Goal: Task Accomplishment & Management: Manage account settings

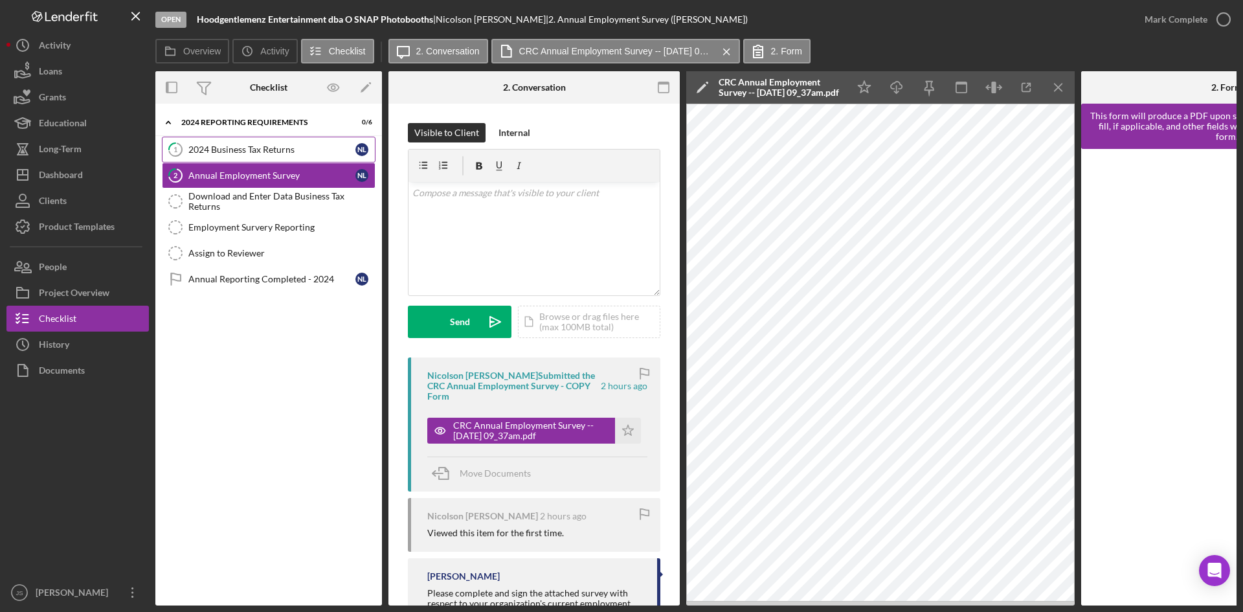
click at [324, 148] on div "2024 Business Tax Returns" at bounding box center [271, 149] width 167 height 10
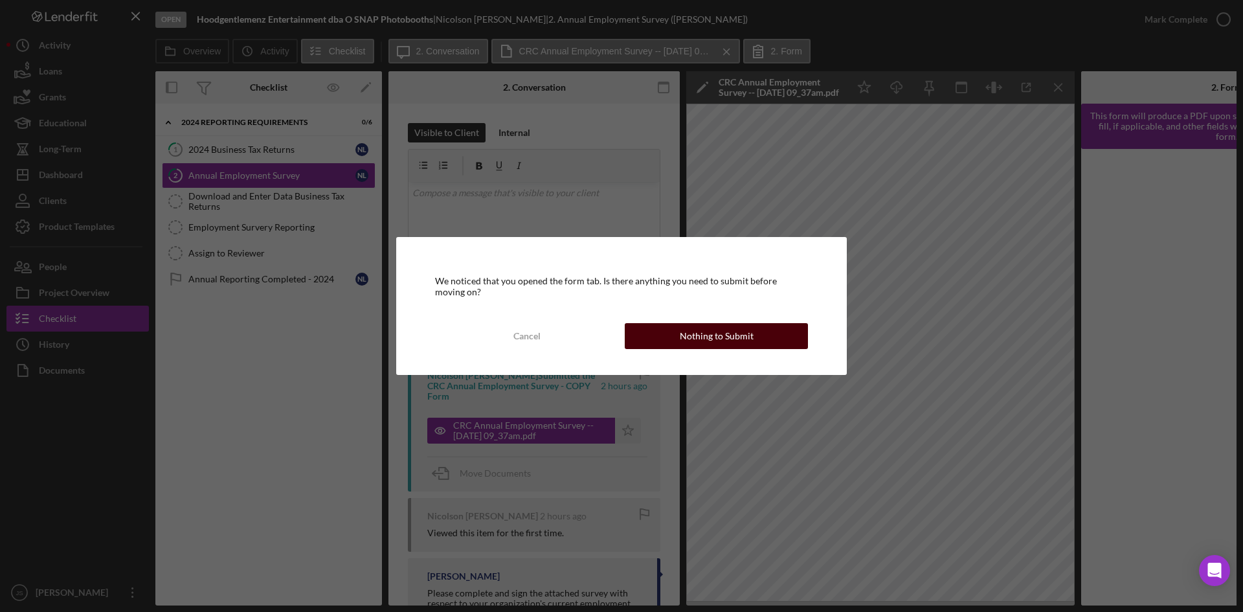
click at [732, 336] on div "Nothing to Submit" at bounding box center [717, 336] width 74 height 26
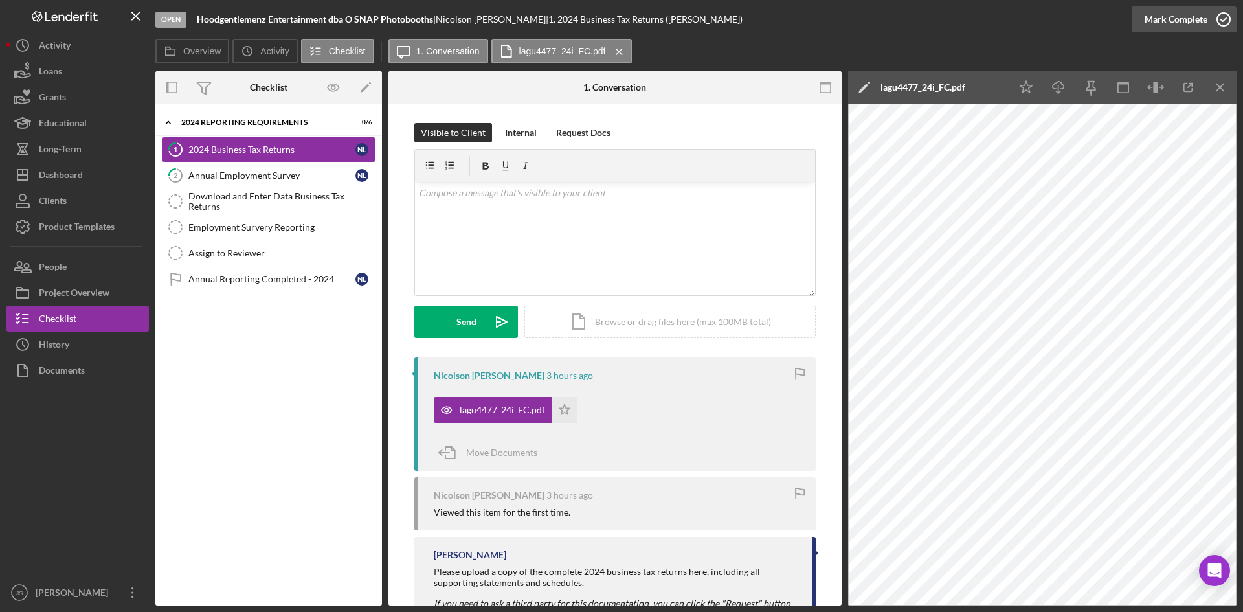
click at [1223, 22] on icon "button" at bounding box center [1224, 19] width 32 height 32
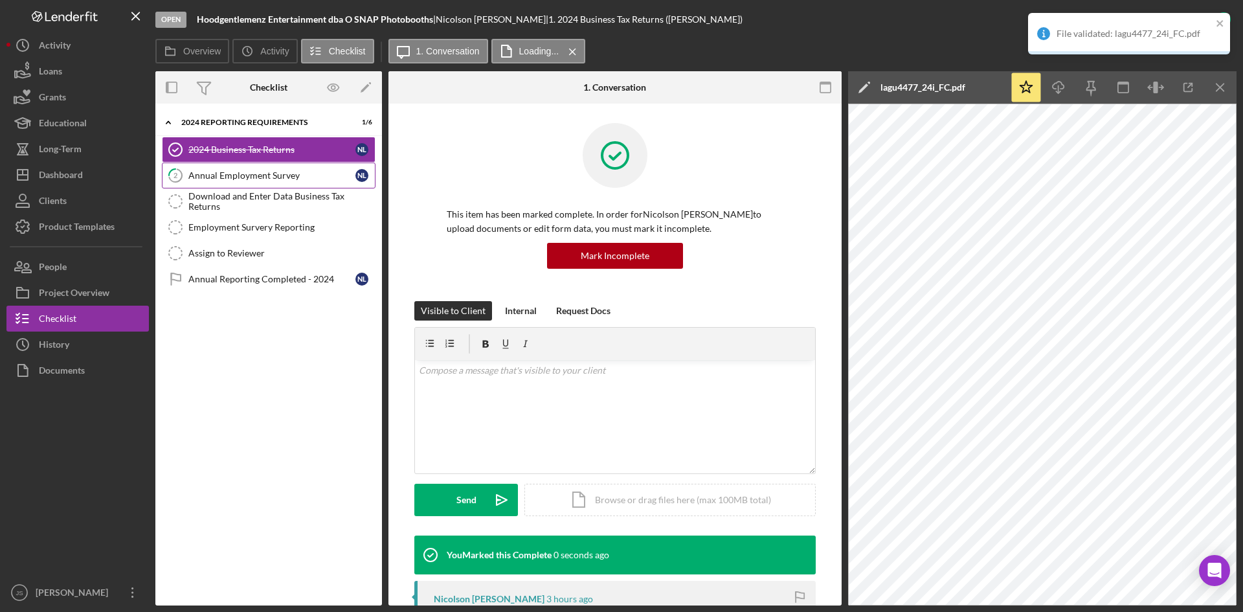
click at [306, 174] on div "Annual Employment Survey" at bounding box center [271, 175] width 167 height 10
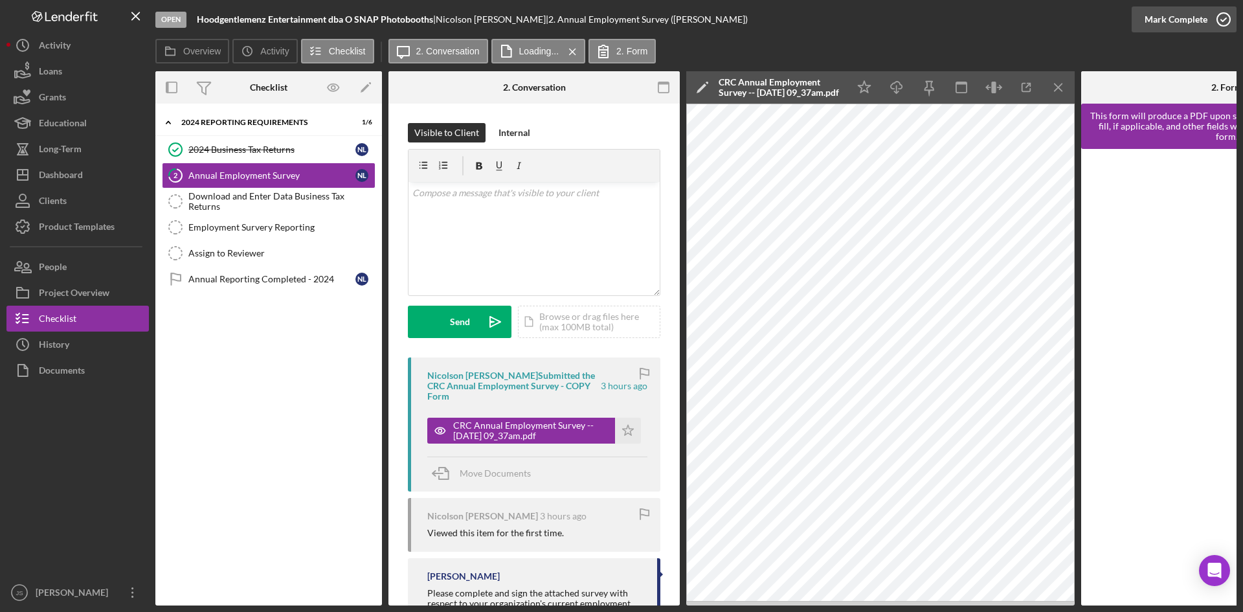
click at [1226, 19] on icon "button" at bounding box center [1224, 19] width 32 height 32
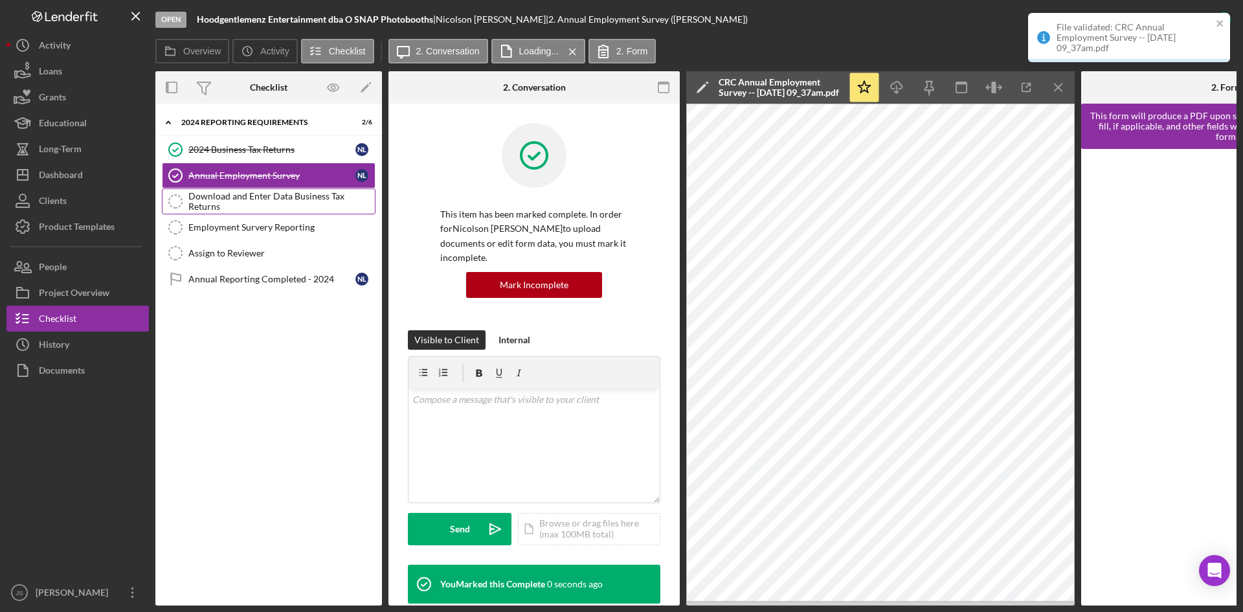
click at [310, 196] on div "Download and Enter Data Business Tax Returns" at bounding box center [281, 201] width 186 height 21
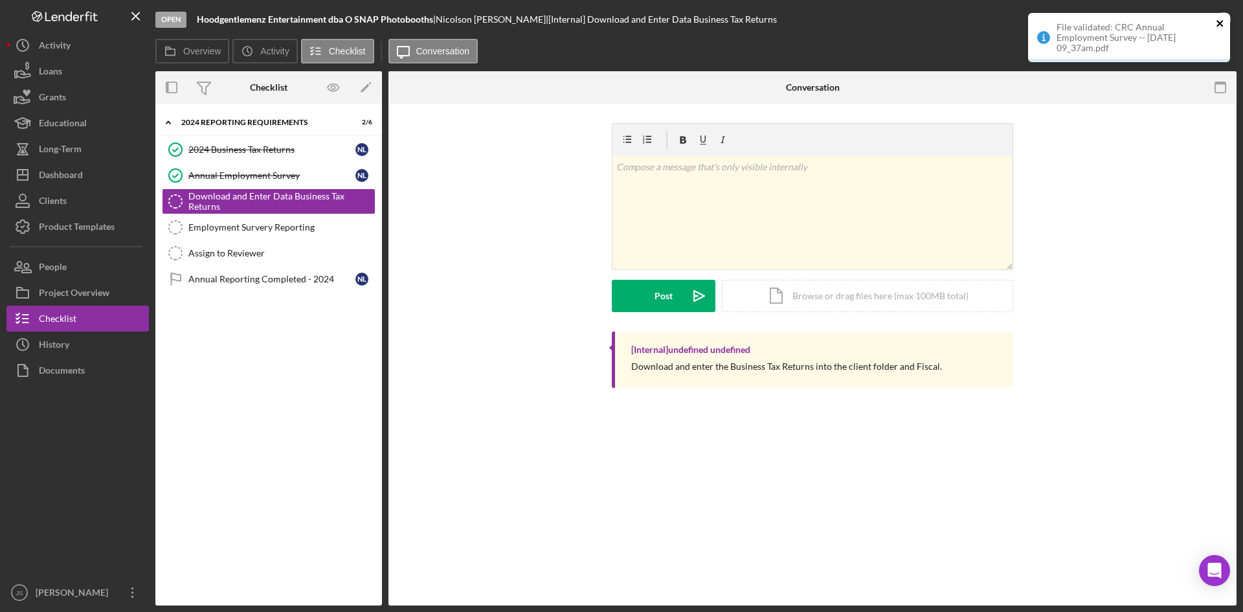
click at [1217, 19] on icon "close" at bounding box center [1220, 23] width 9 height 10
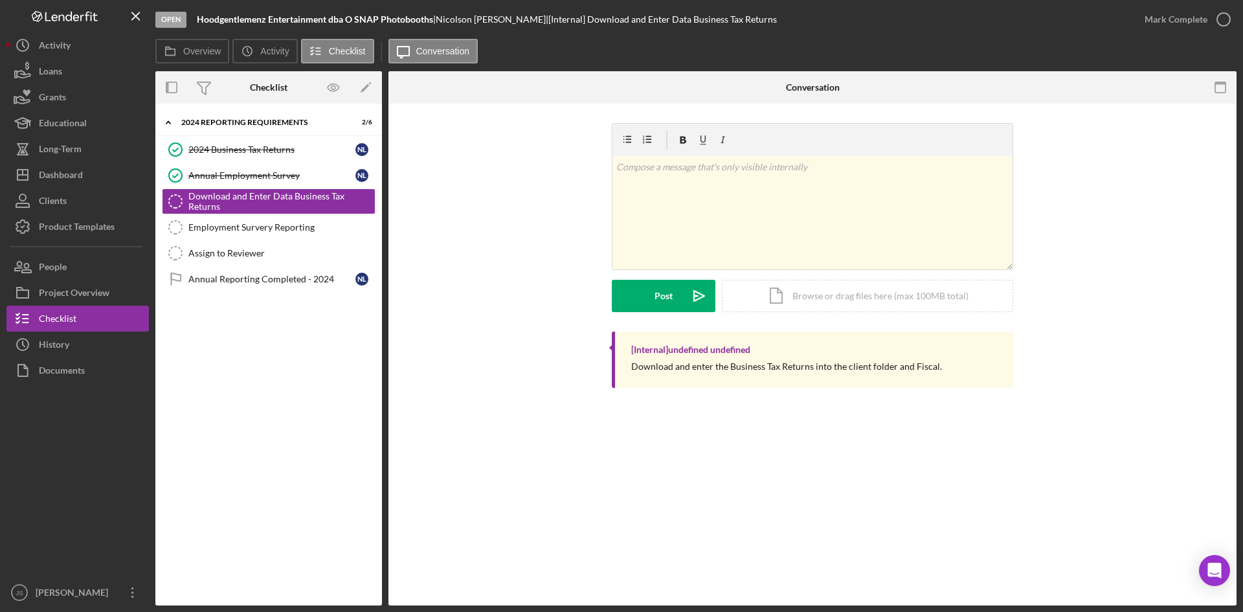
click at [0, 0] on icon "button" at bounding box center [0, 0] width 0 height 0
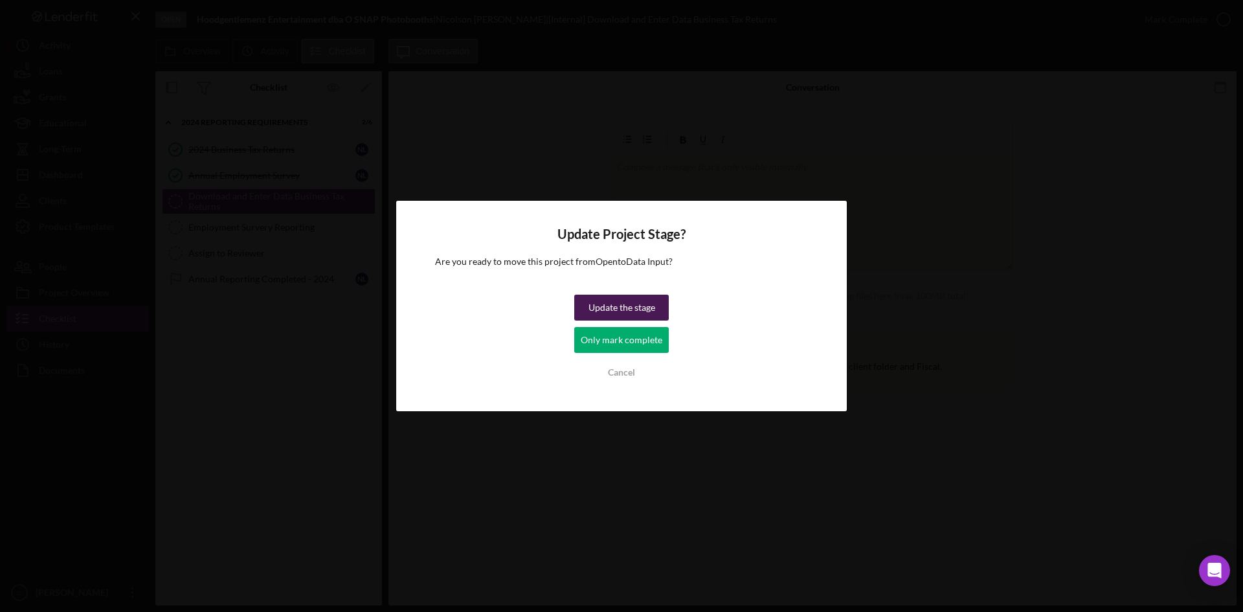
click at [649, 315] on div "Update the stage" at bounding box center [622, 308] width 67 height 26
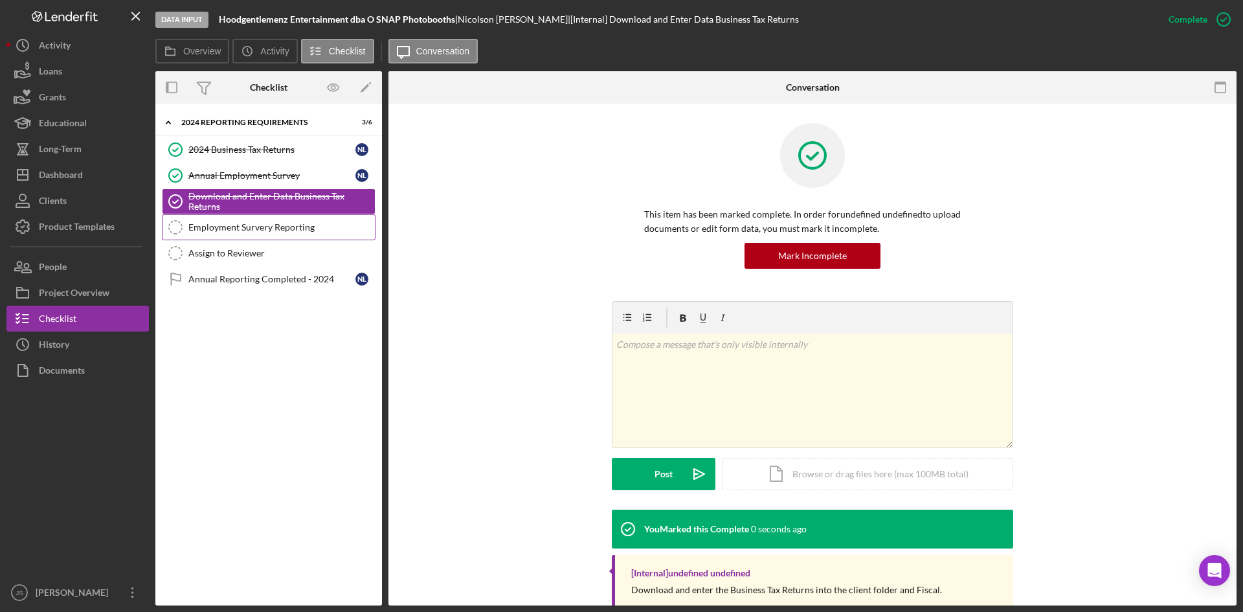
click at [242, 224] on div "Employment Survery Reporting" at bounding box center [281, 227] width 186 height 10
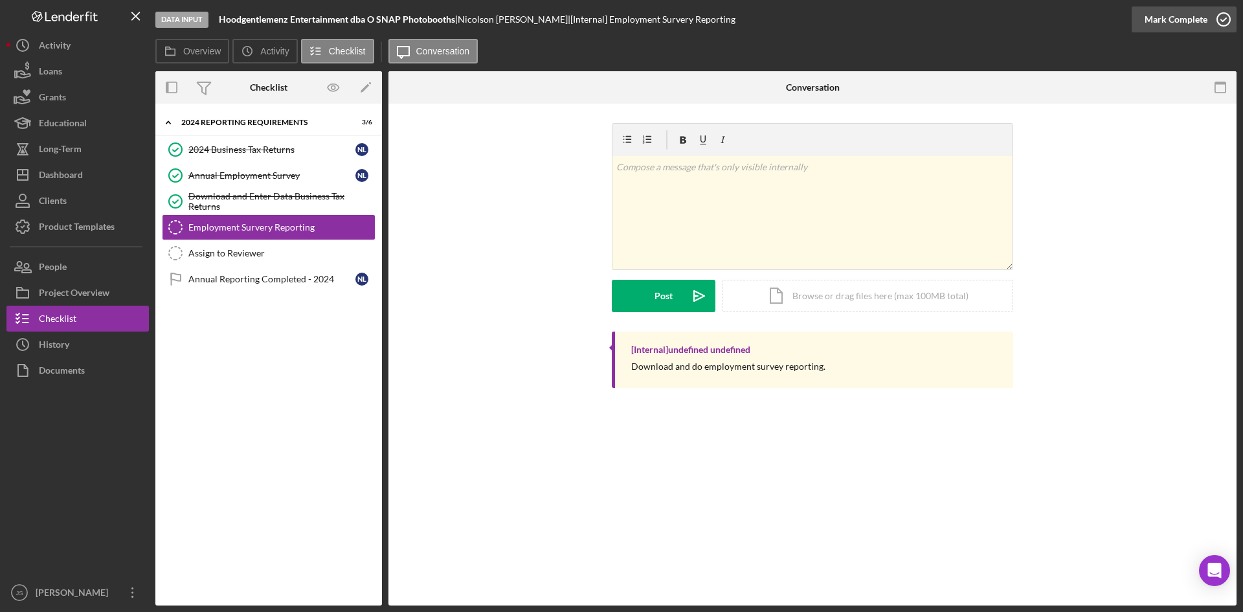
click at [1224, 16] on icon "button" at bounding box center [1224, 19] width 32 height 32
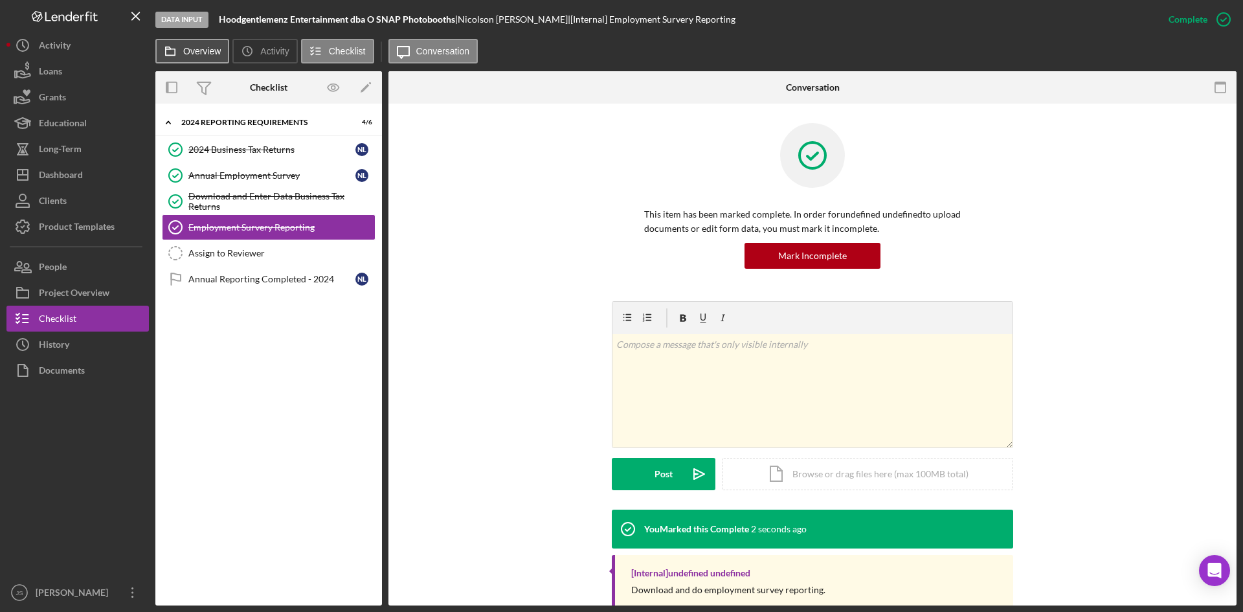
click at [205, 45] on button "Overview" at bounding box center [192, 51] width 74 height 25
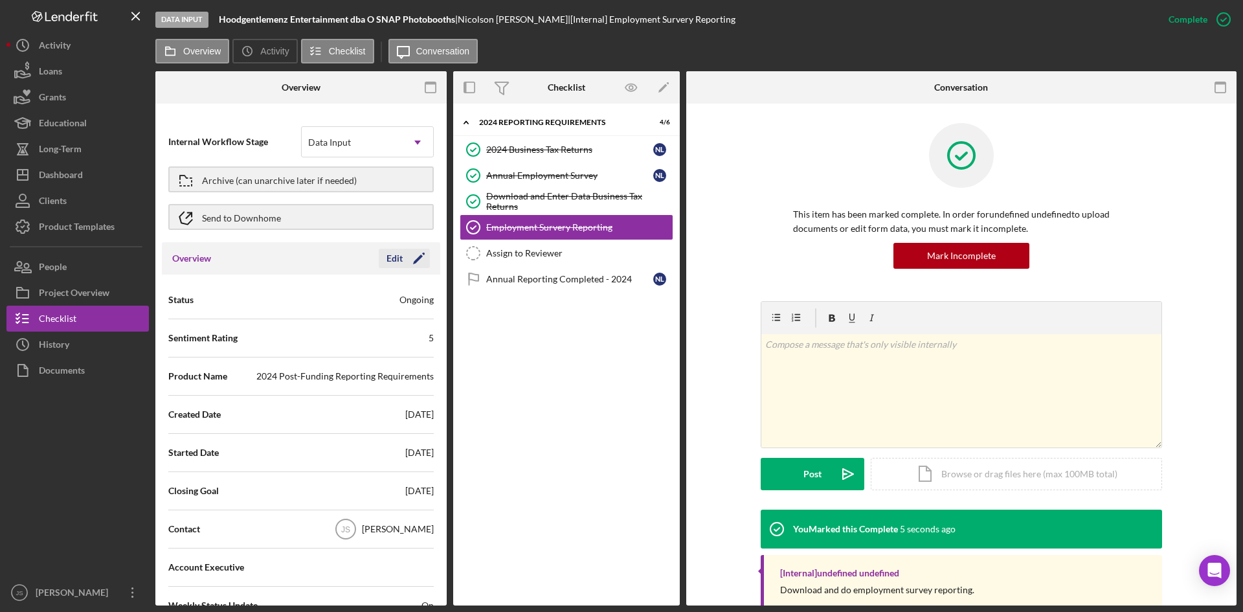
click at [389, 262] on div "Edit" at bounding box center [395, 258] width 16 height 19
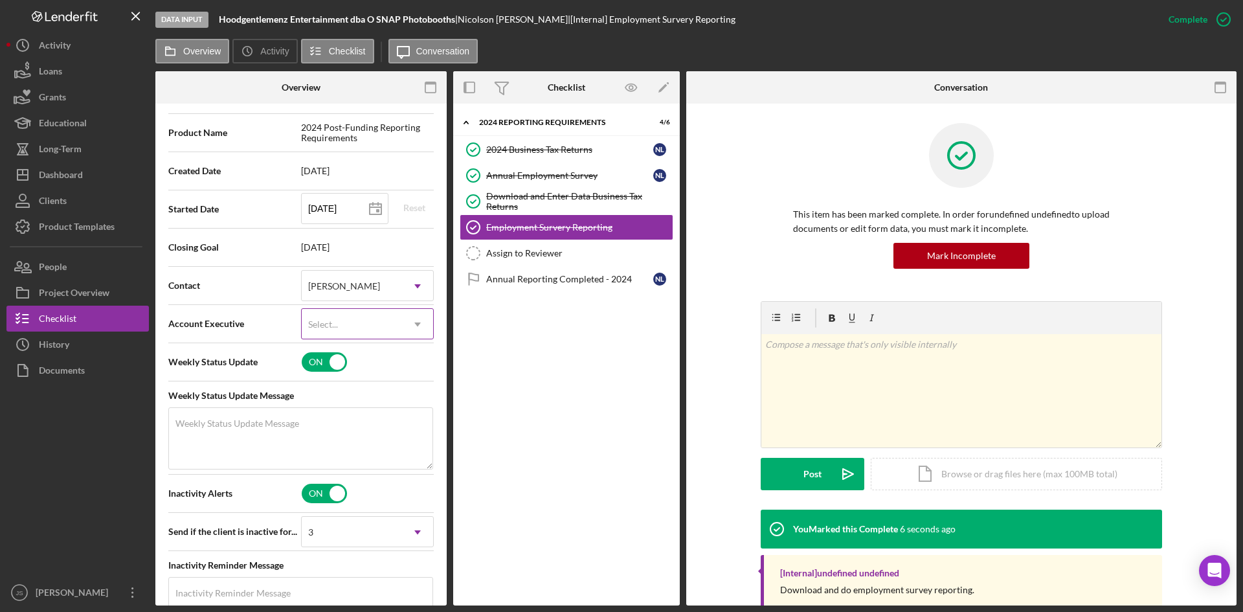
scroll to position [259, 0]
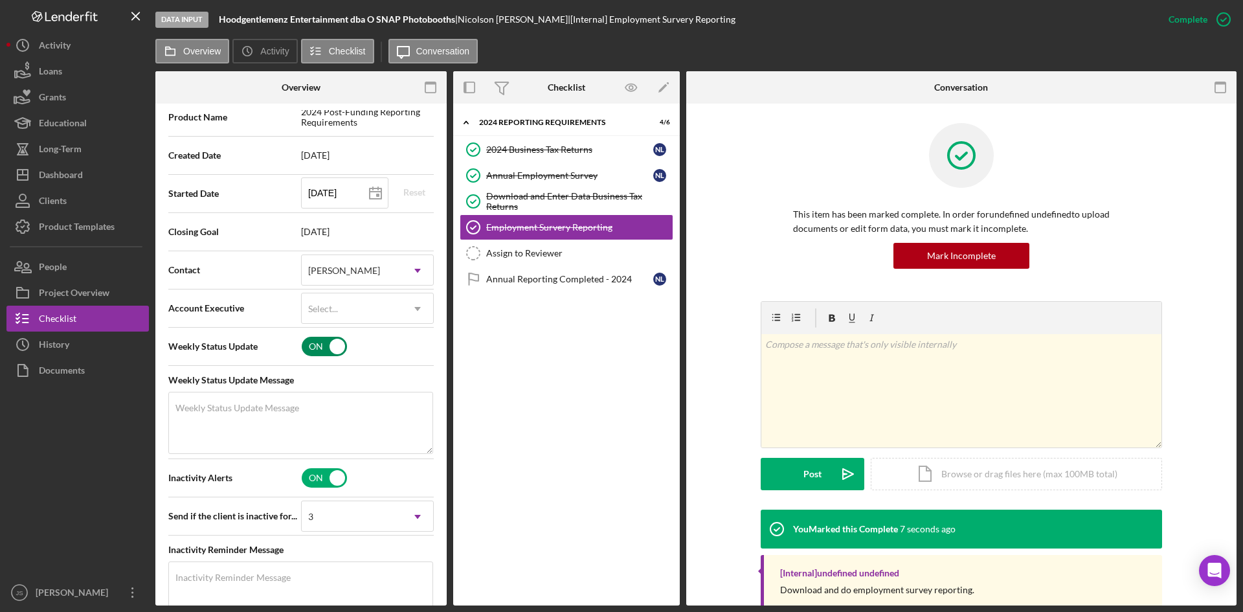
click at [327, 349] on input "checkbox" at bounding box center [324, 346] width 45 height 19
checkbox input "false"
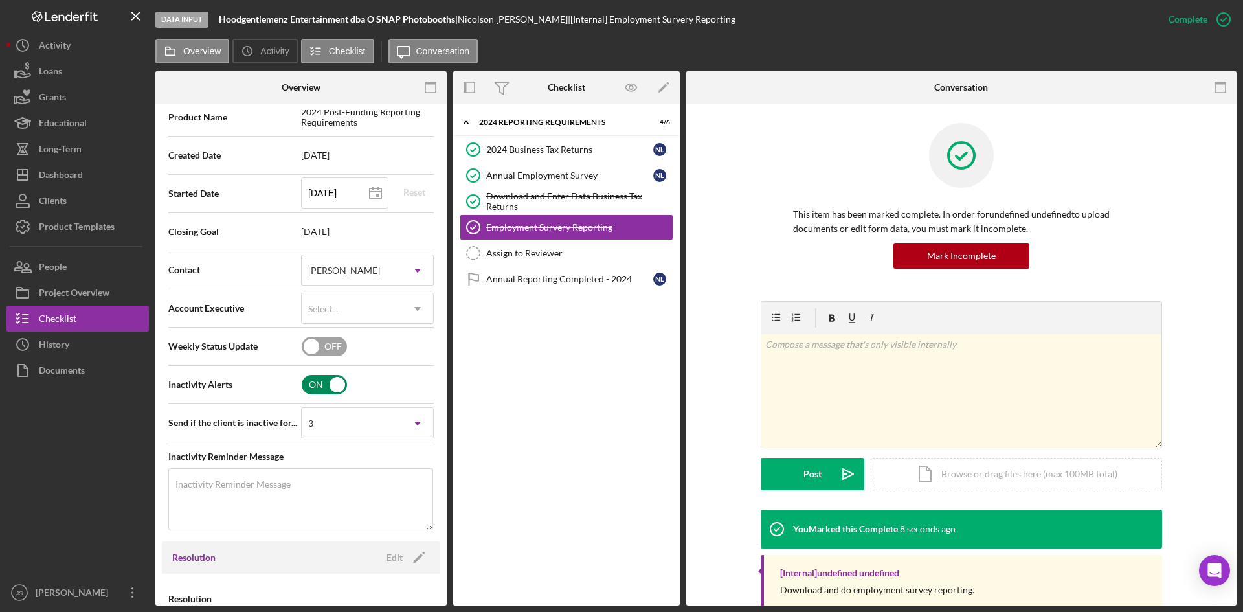
click at [311, 385] on input "checkbox" at bounding box center [324, 384] width 45 height 19
checkbox input "false"
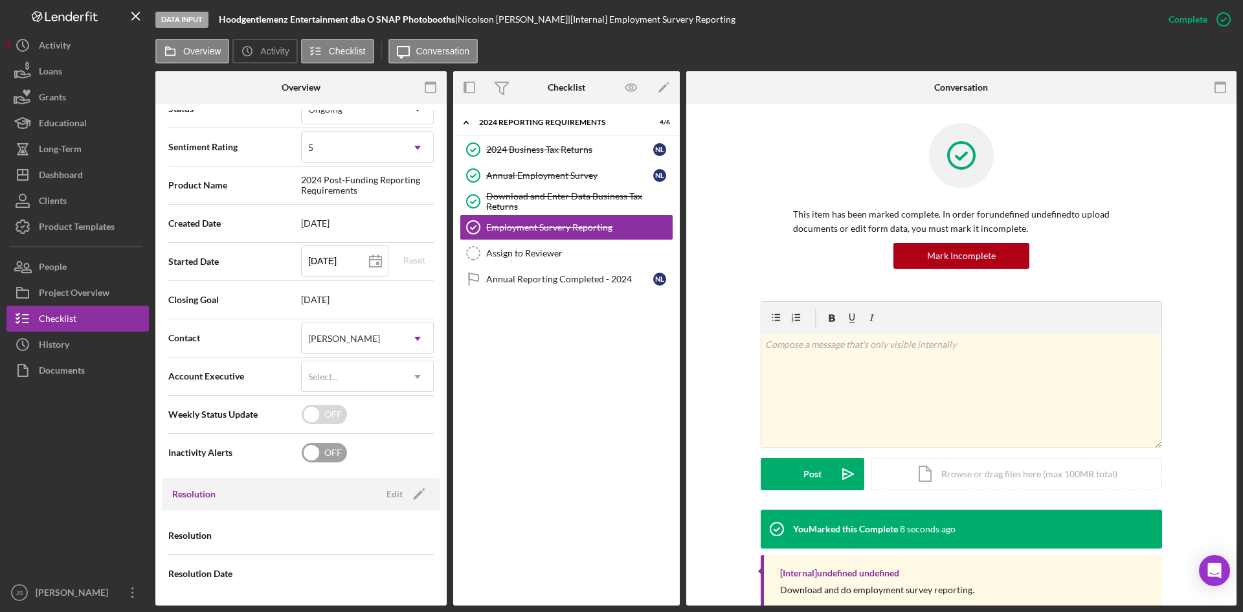
scroll to position [191, 0]
click at [370, 333] on div "[PERSON_NAME]" at bounding box center [352, 339] width 100 height 30
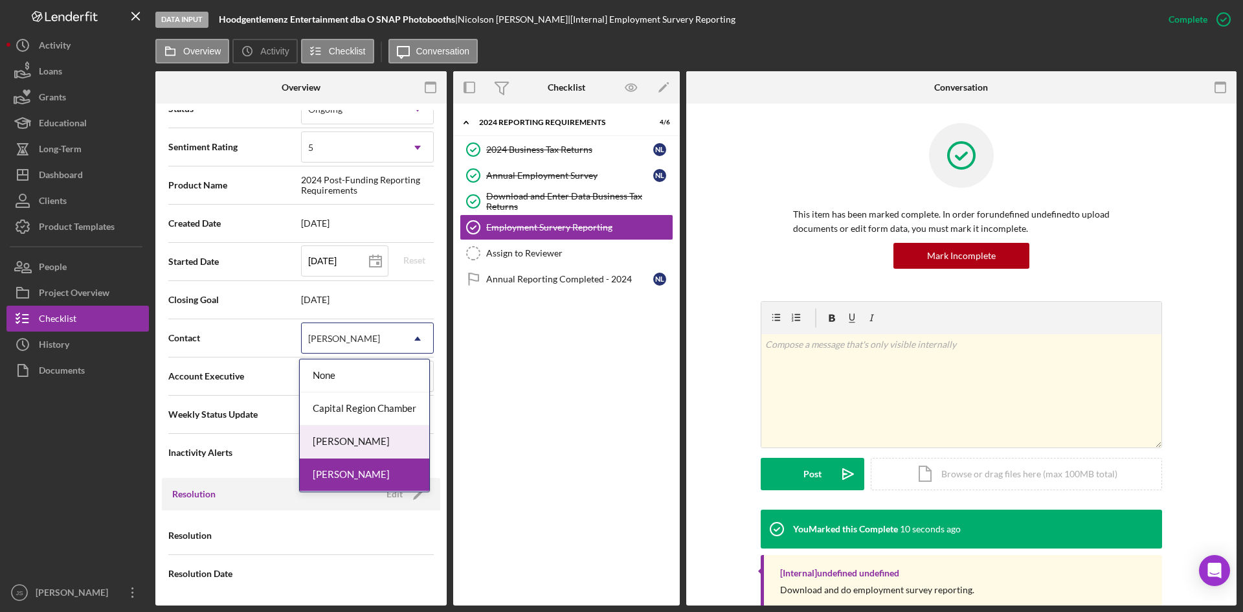
click at [353, 439] on div "[PERSON_NAME]" at bounding box center [365, 441] width 130 height 33
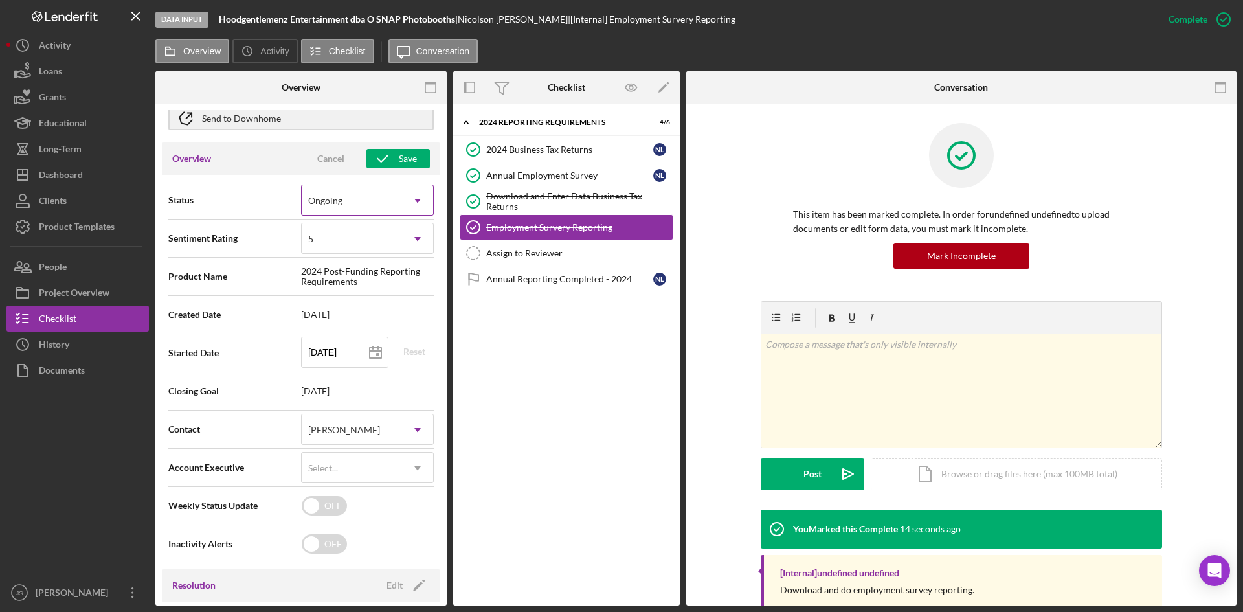
scroll to position [0, 0]
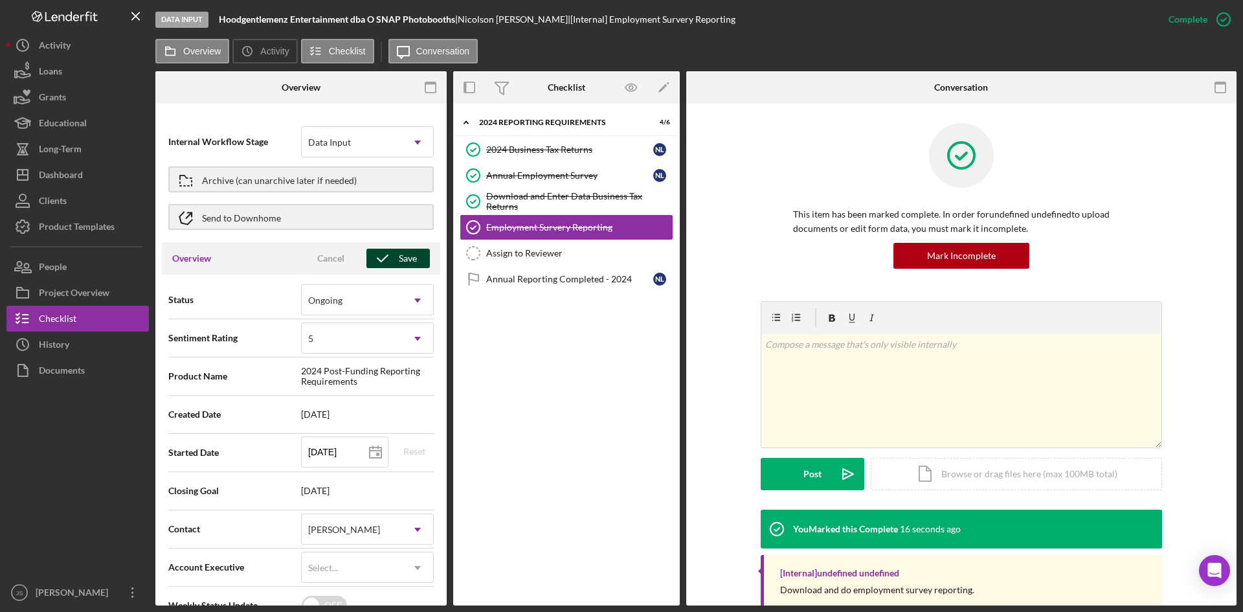
click at [401, 262] on div "Save" at bounding box center [408, 258] width 18 height 19
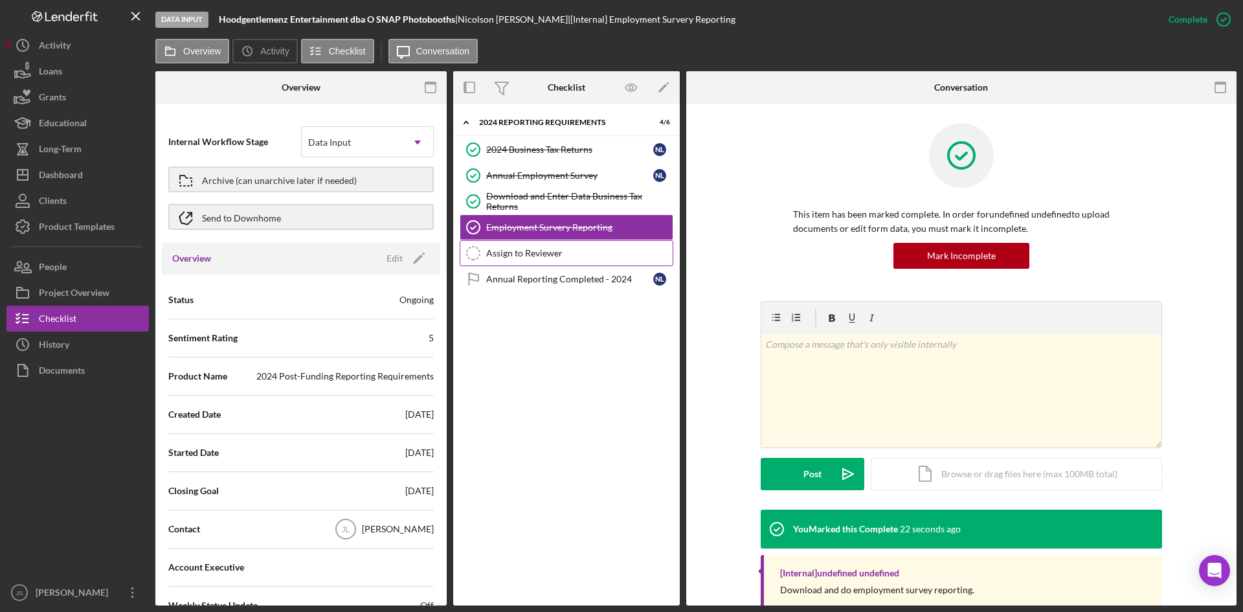
click at [508, 252] on div "Assign to Reviewer" at bounding box center [579, 253] width 186 height 10
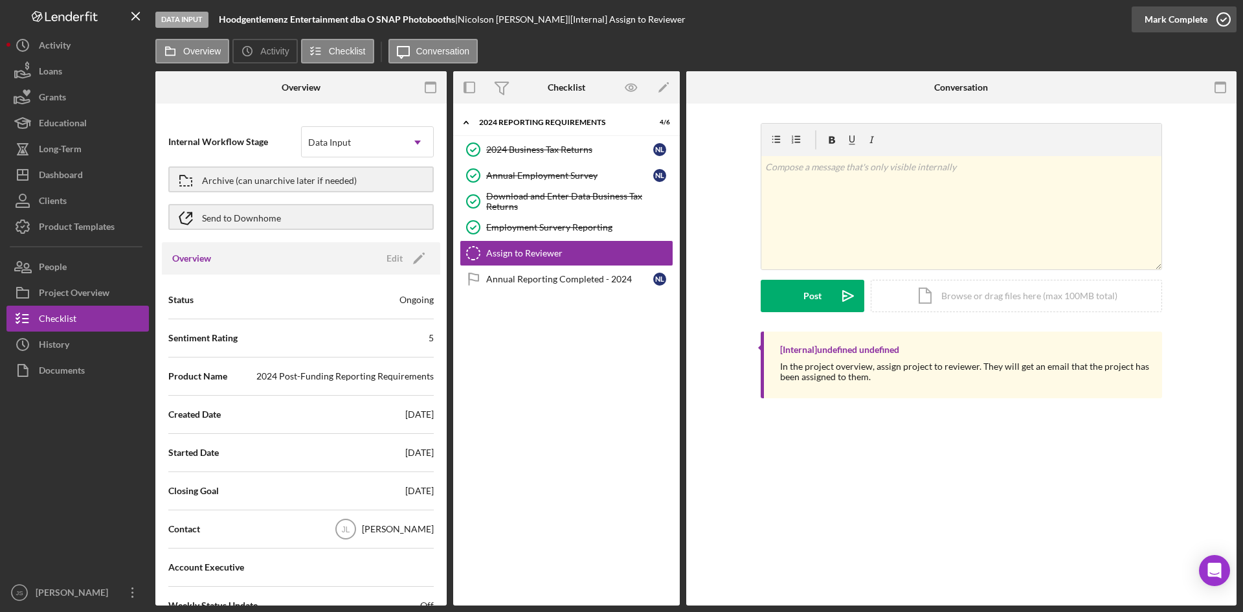
click at [1225, 23] on icon "button" at bounding box center [1224, 19] width 32 height 32
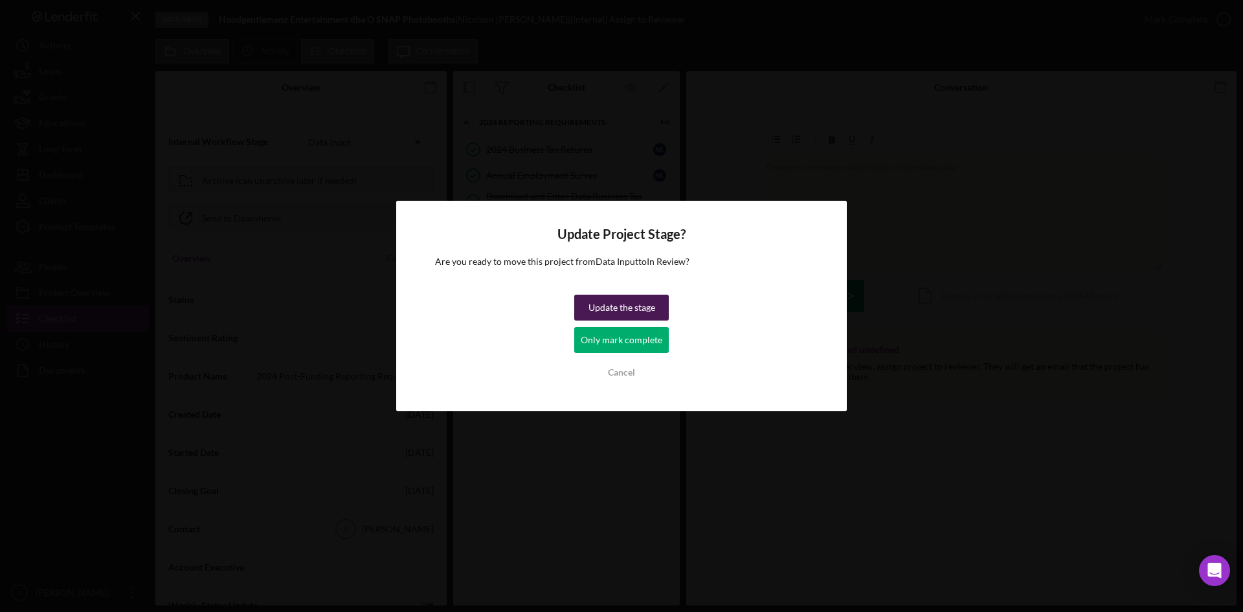
click at [592, 312] on div "Update the stage" at bounding box center [622, 308] width 67 height 26
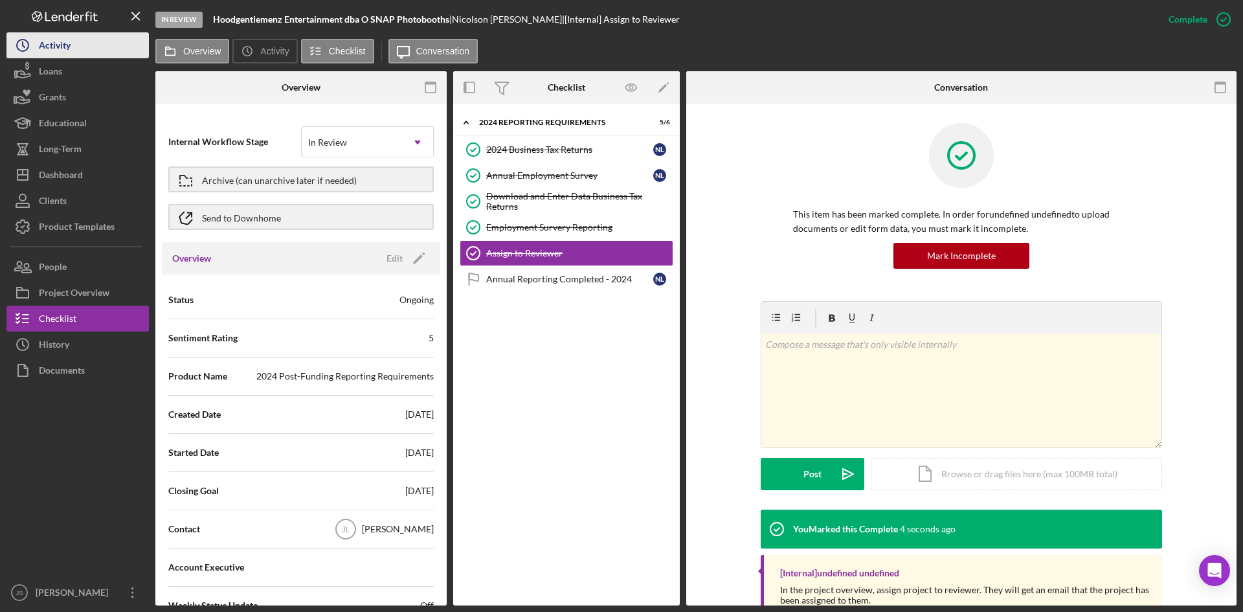
click at [69, 47] on div "Activity" at bounding box center [55, 46] width 32 height 29
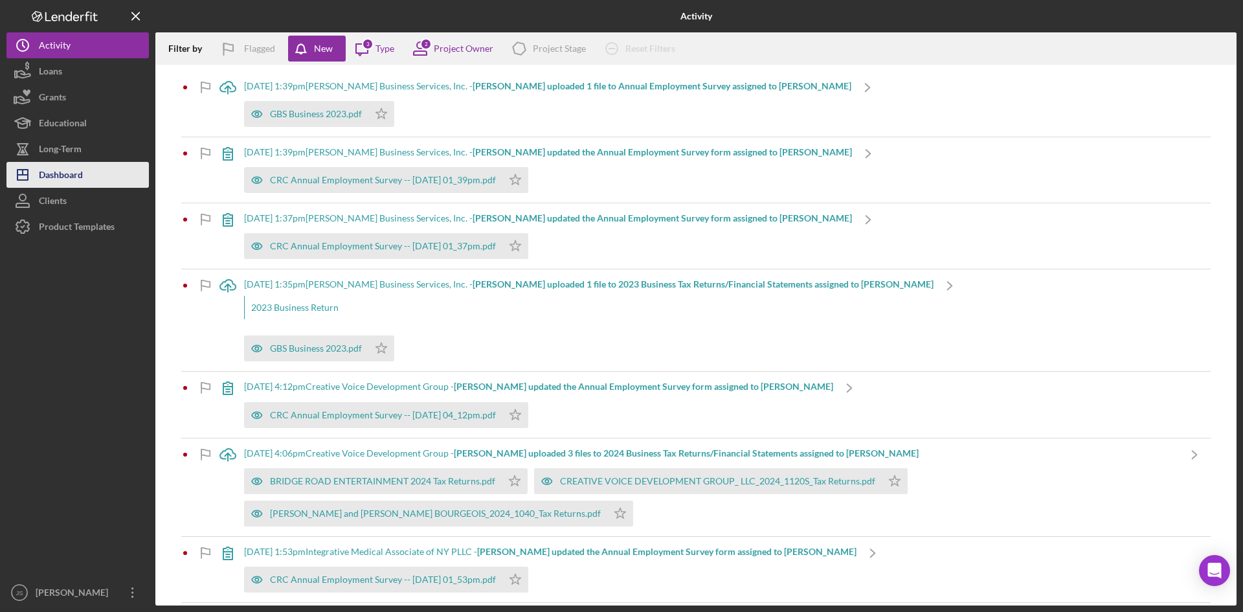
click at [69, 182] on div "Dashboard" at bounding box center [61, 176] width 44 height 29
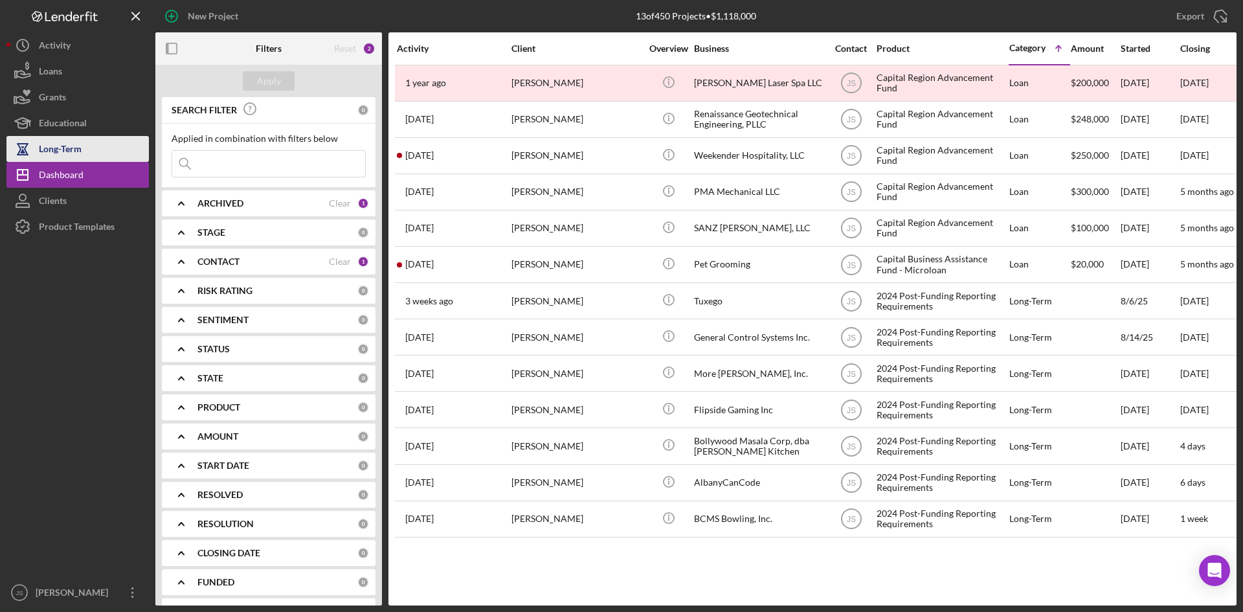
click at [71, 156] on div "Long-Term" at bounding box center [60, 150] width 43 height 29
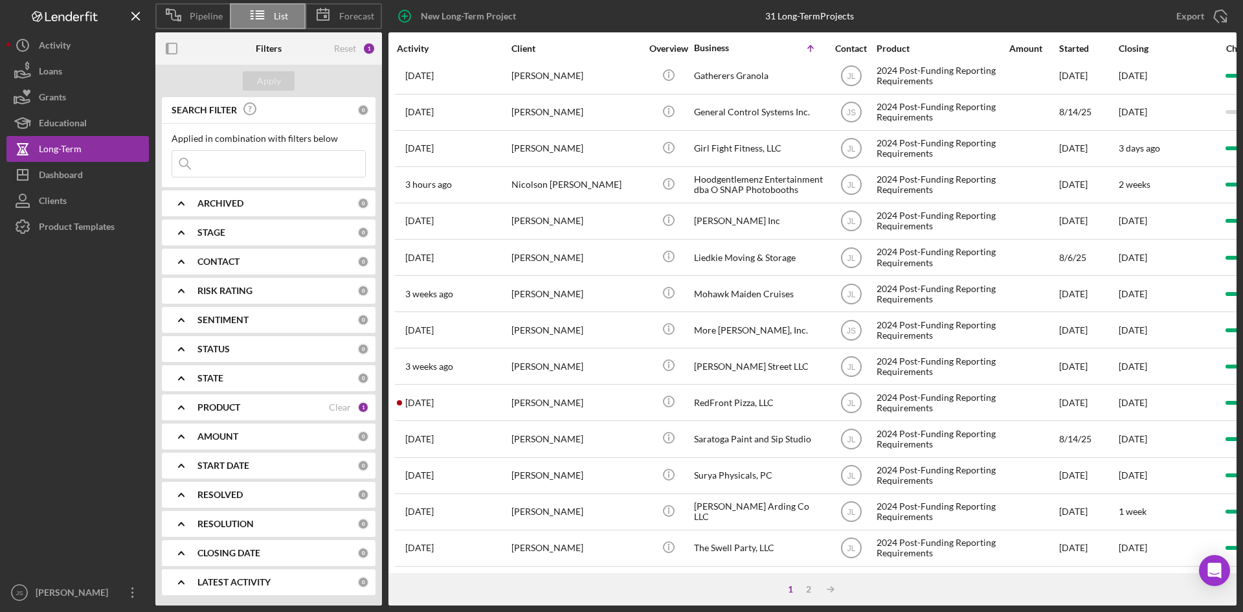
scroll to position [416, 0]
click at [811, 591] on div "2" at bounding box center [809, 589] width 18 height 10
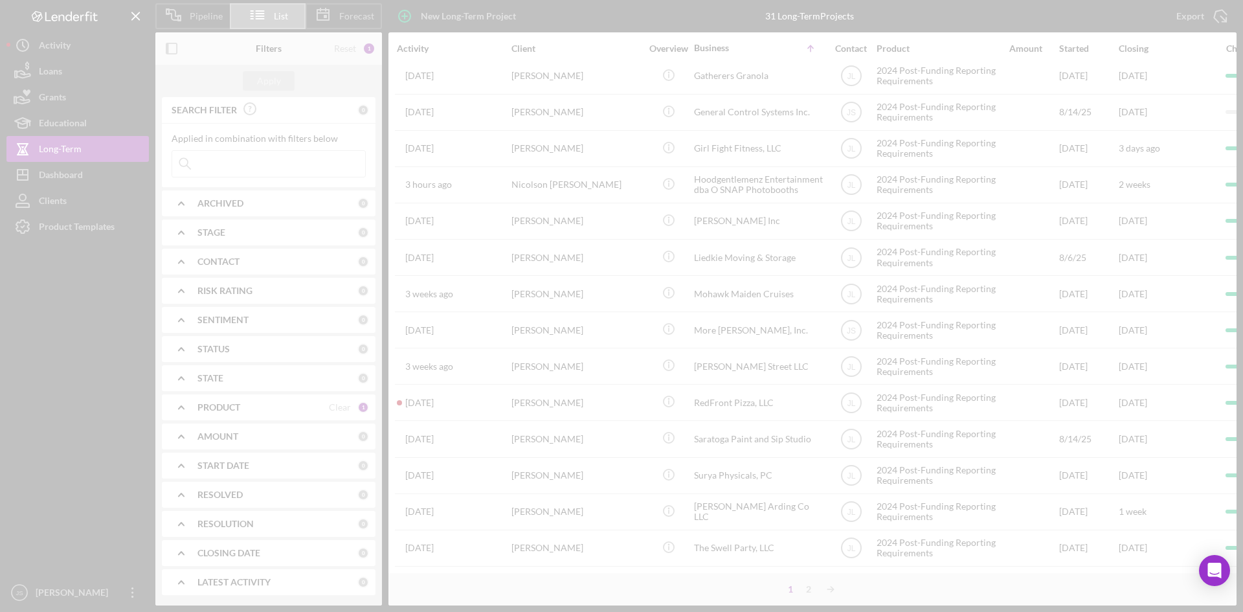
scroll to position [0, 0]
